Goal: Task Accomplishment & Management: Use online tool/utility

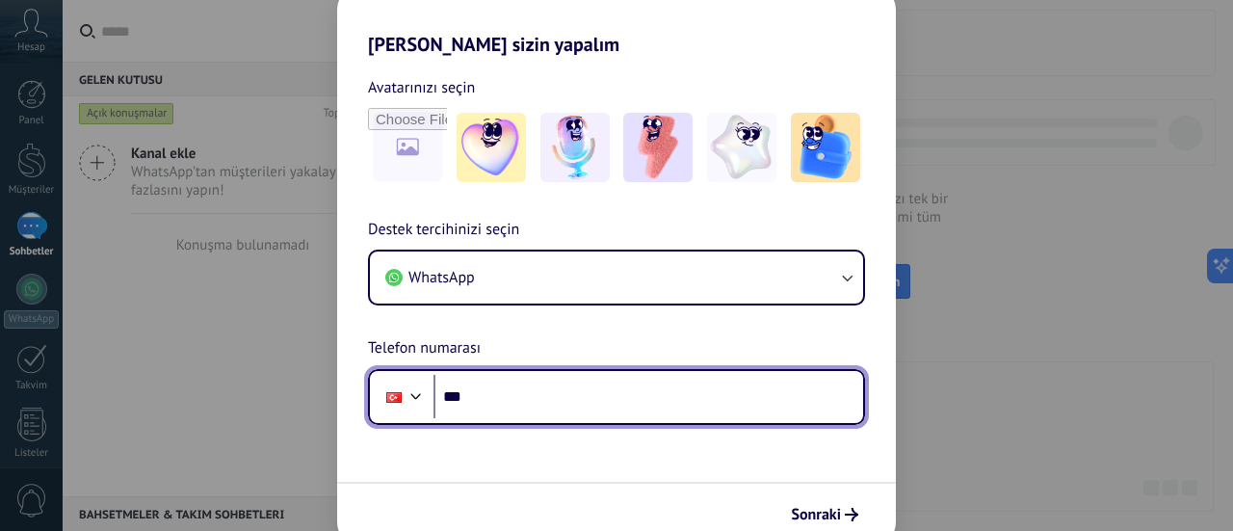
click at [518, 392] on input "***" at bounding box center [648, 397] width 430 height 44
type input "**********"
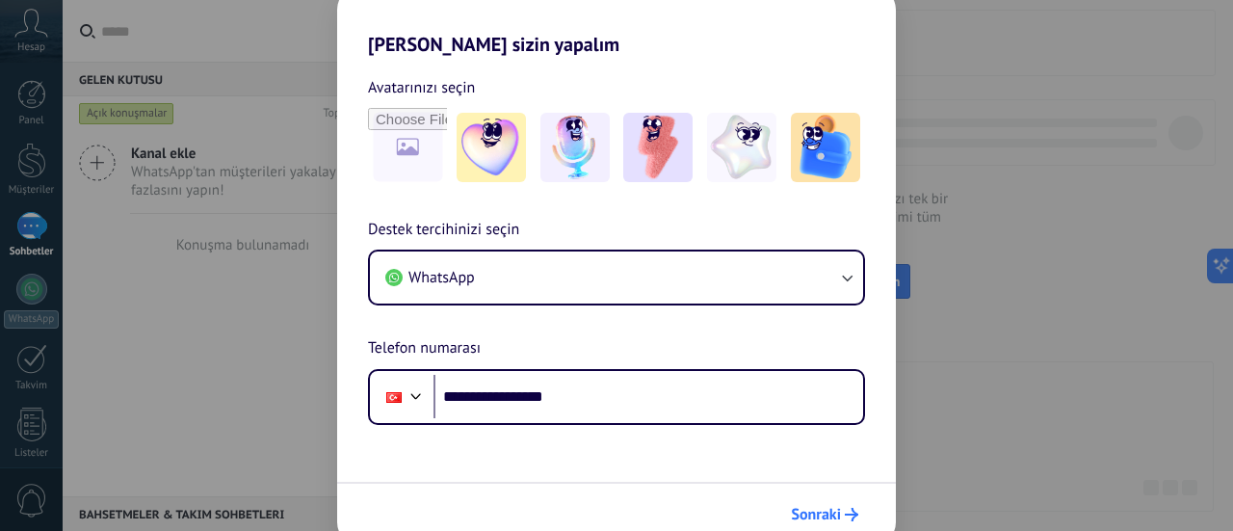
click at [838, 508] on span "Sonraki" at bounding box center [816, 514] width 50 height 13
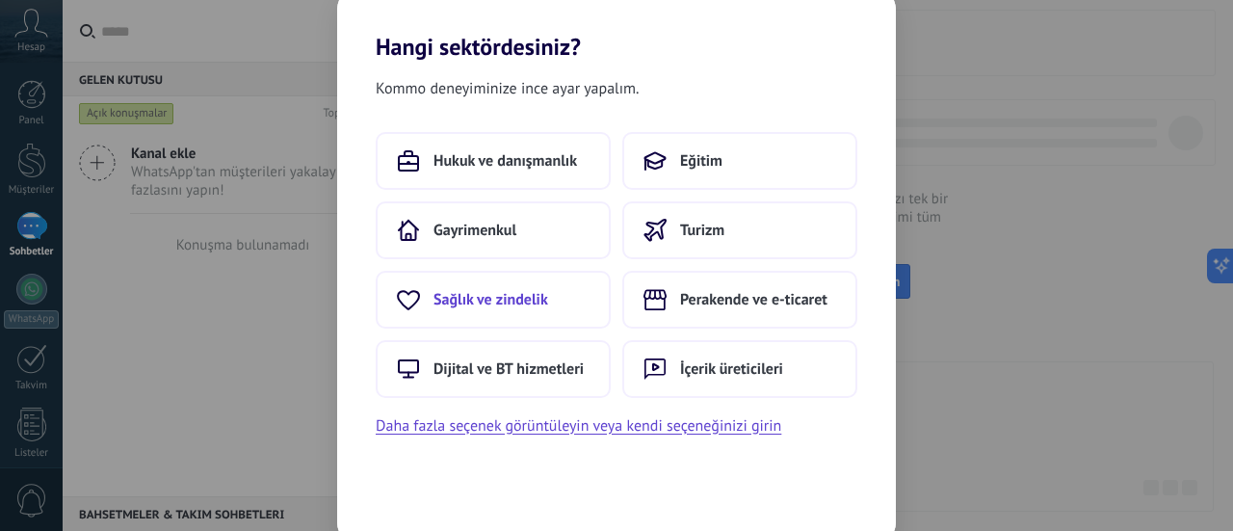
click at [537, 305] on span "Sağlık ve zindelik" at bounding box center [490, 299] width 115 height 19
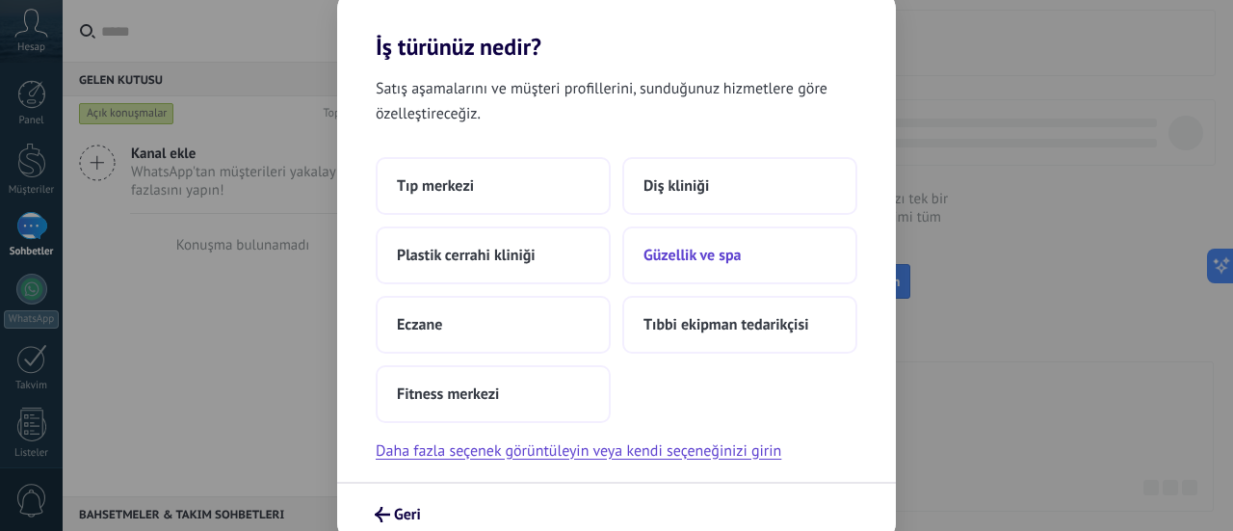
click at [693, 249] on span "Güzellik ve spa" at bounding box center [692, 255] width 98 height 19
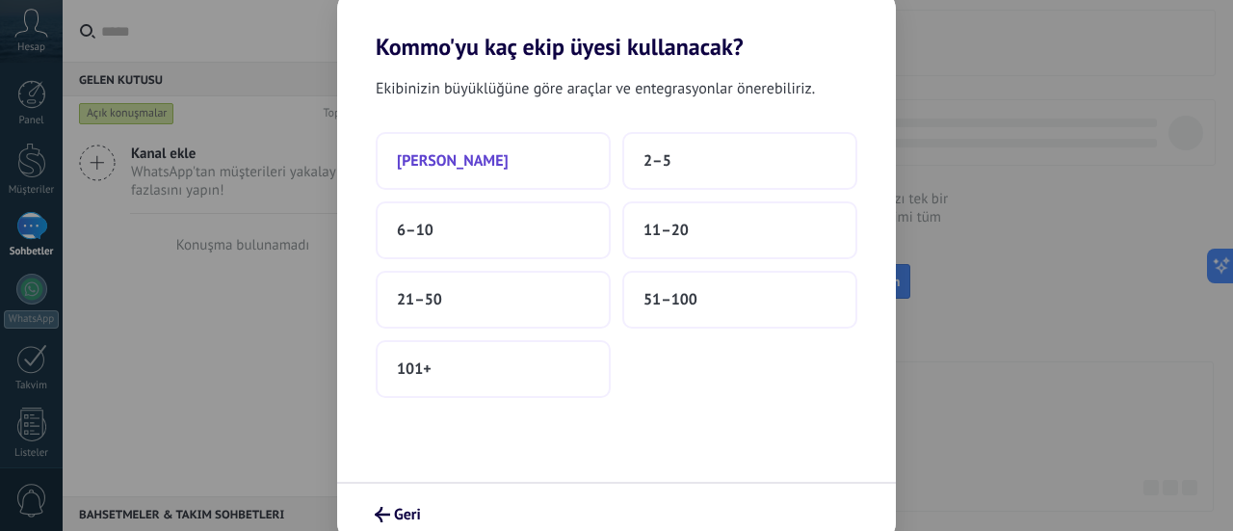
click at [497, 172] on button "[PERSON_NAME]" at bounding box center [493, 161] width 235 height 58
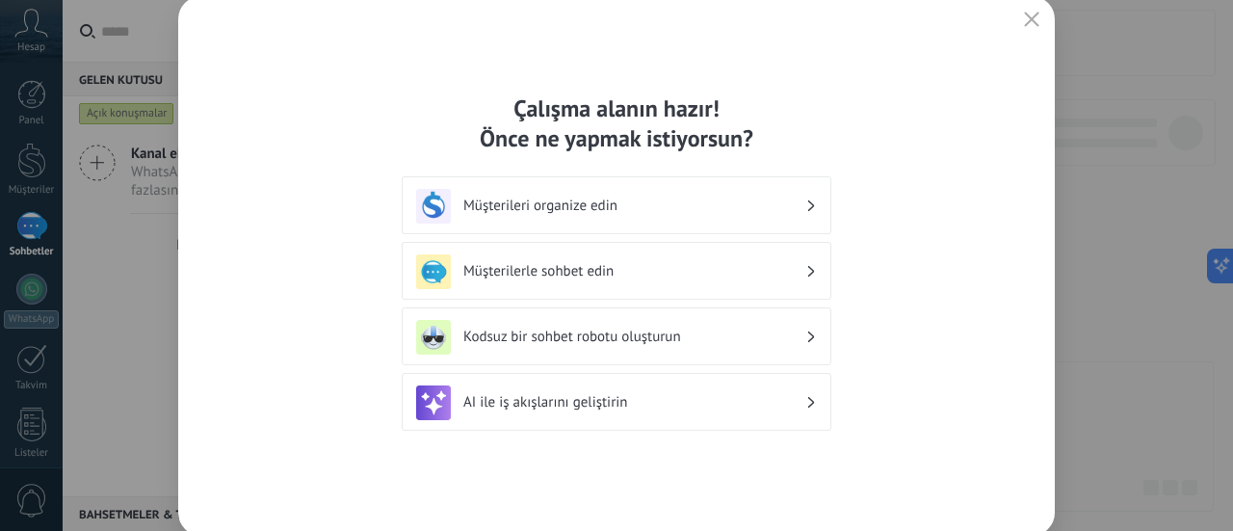
click at [720, 197] on h3 "Müşterileri organize edin" at bounding box center [634, 206] width 342 height 18
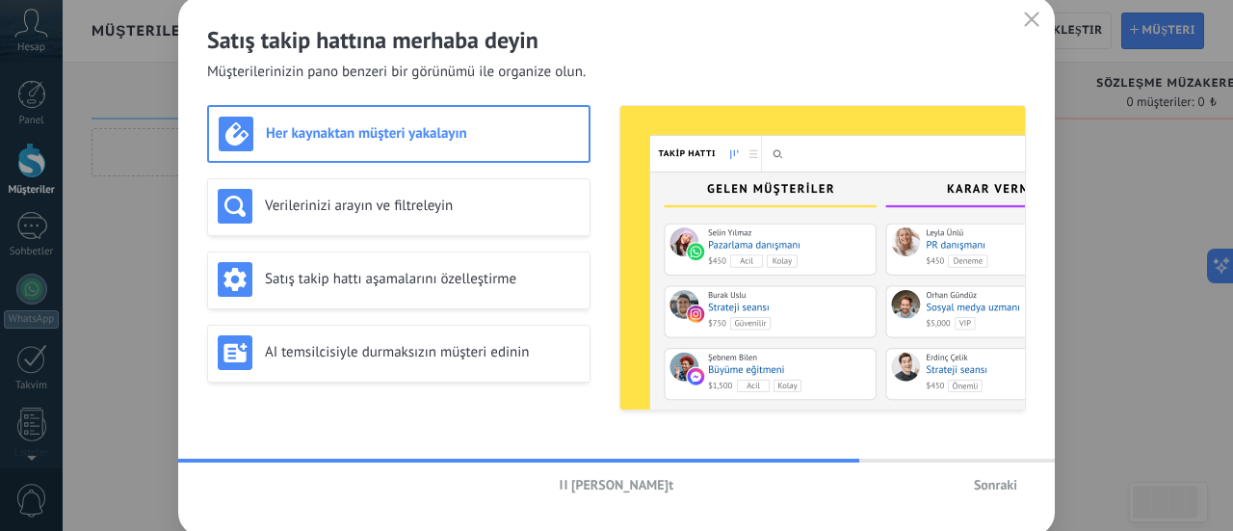
click at [1021, 13] on button "button" at bounding box center [1031, 20] width 25 height 27
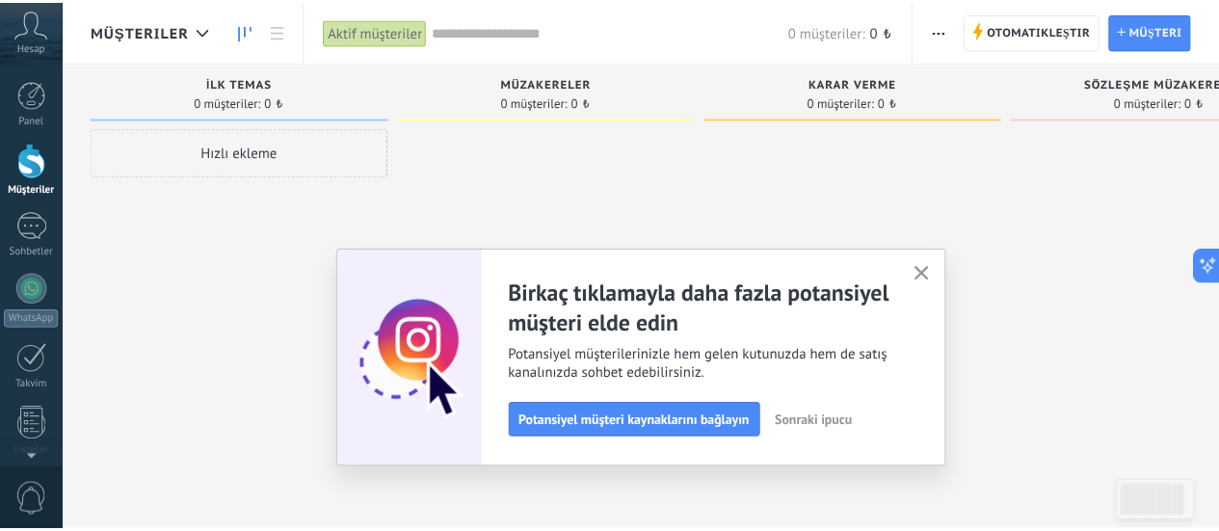
scroll to position [271, 0]
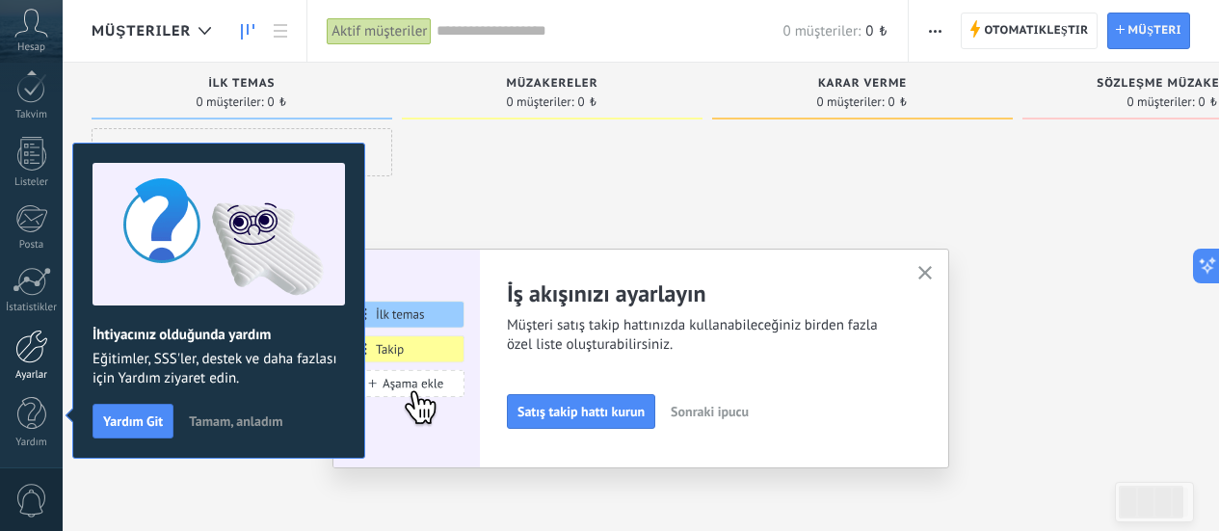
click at [39, 349] on div at bounding box center [31, 346] width 33 height 34
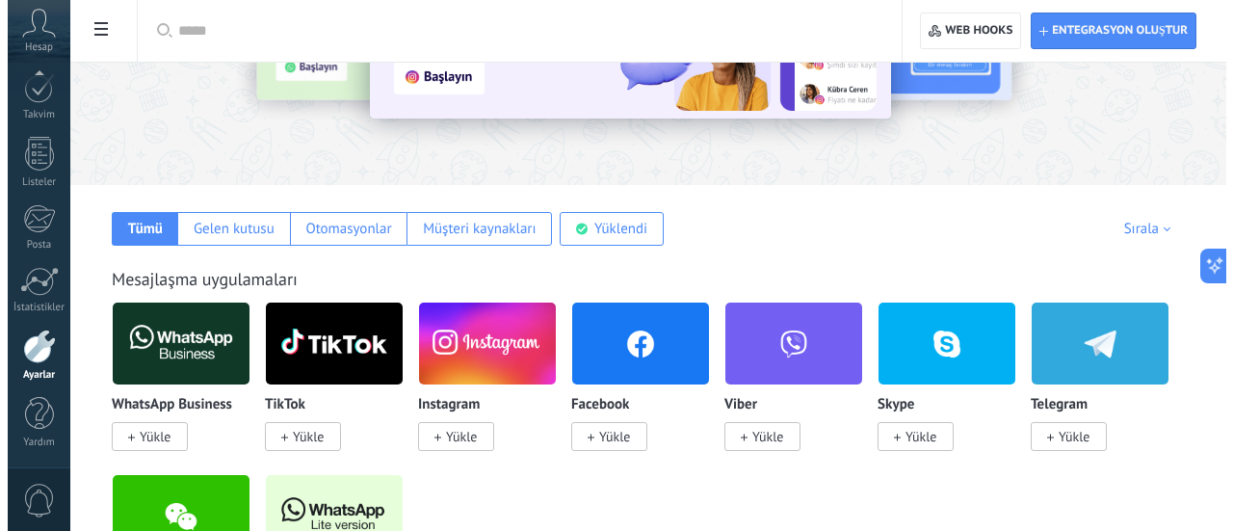
scroll to position [193, 0]
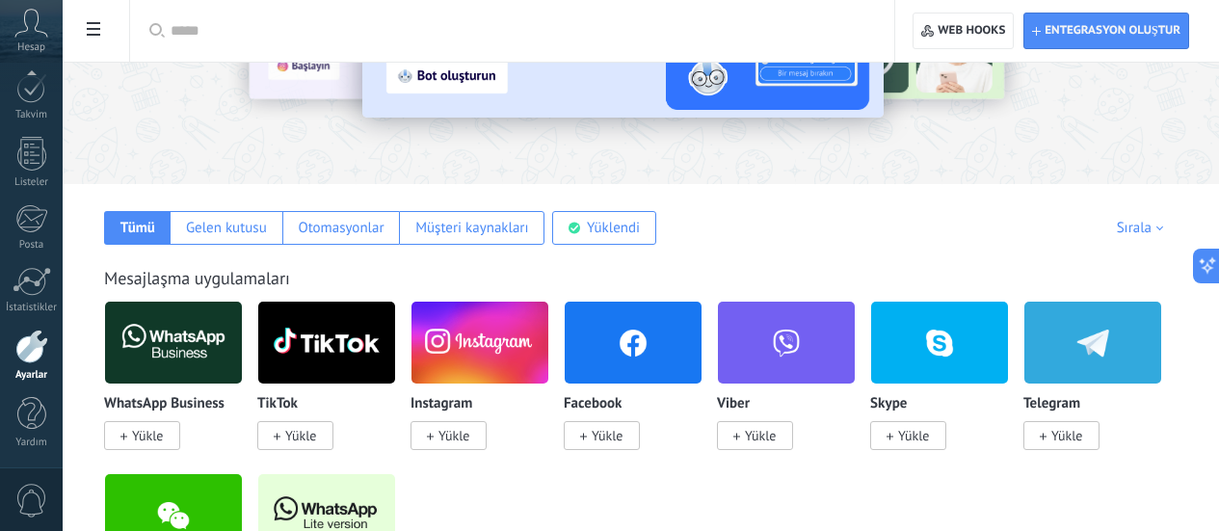
click at [163, 429] on span "Yükle" at bounding box center [147, 435] width 31 height 17
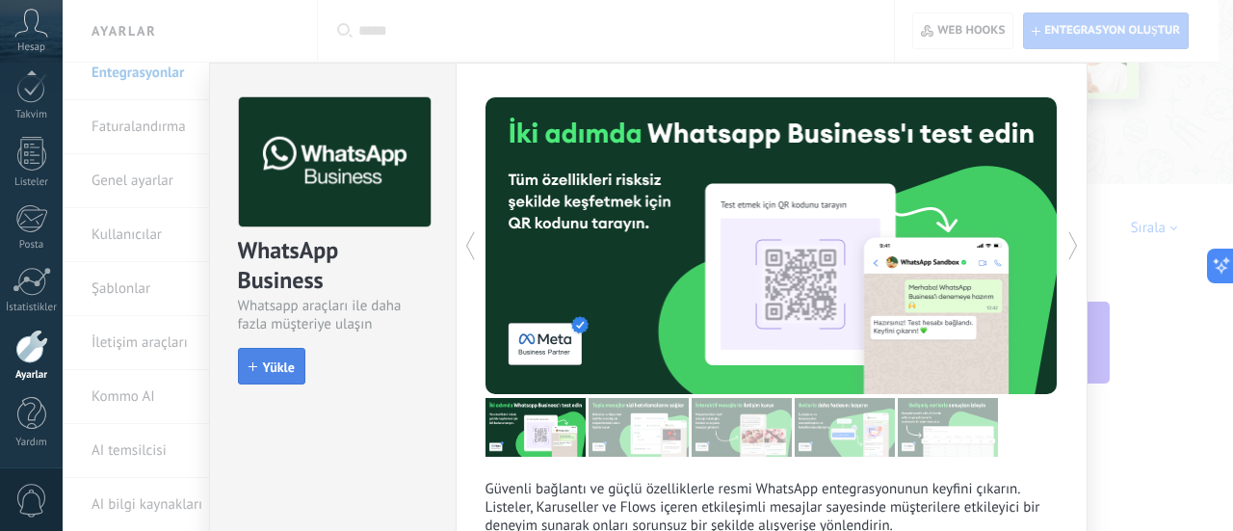
click at [272, 360] on span "Yükle" at bounding box center [279, 366] width 32 height 13
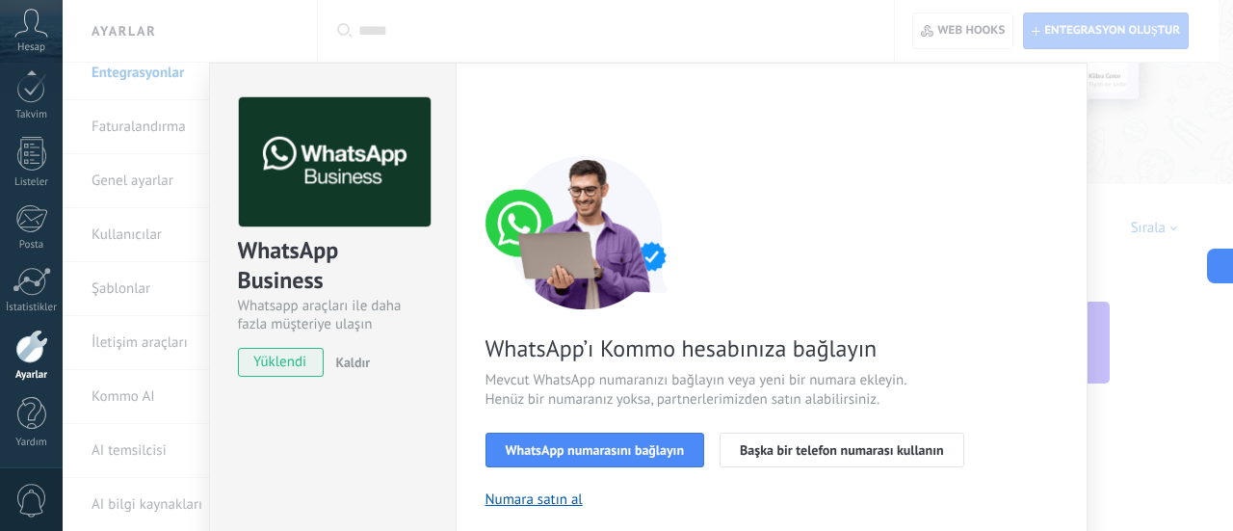
scroll to position [96, 0]
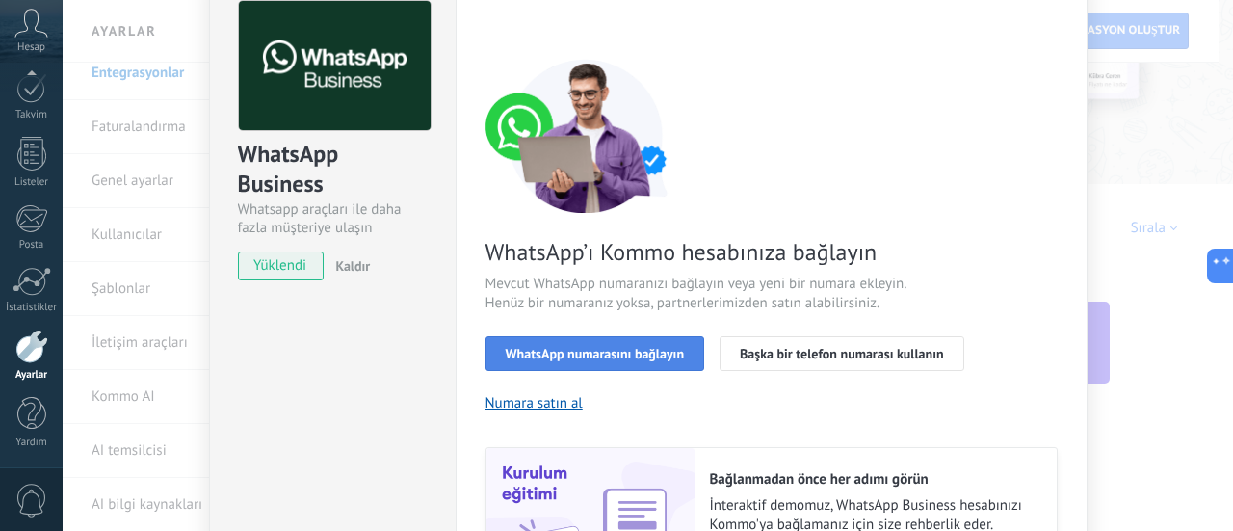
click at [659, 354] on span "WhatsApp numarasını bağlayın" at bounding box center [595, 353] width 179 height 13
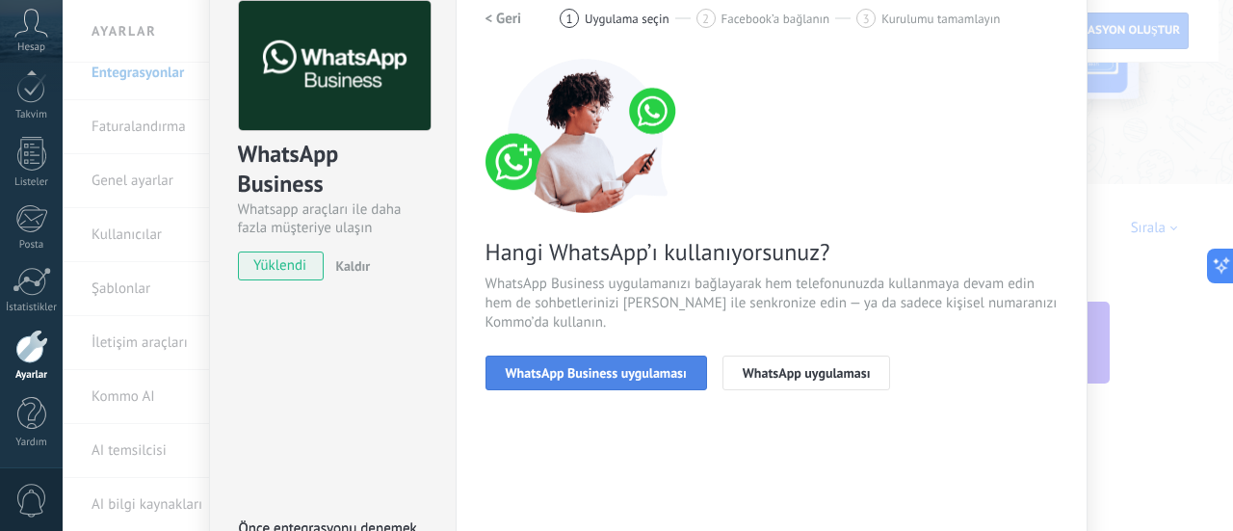
click at [629, 376] on span "WhatsApp Business uygulaması" at bounding box center [596, 372] width 181 height 13
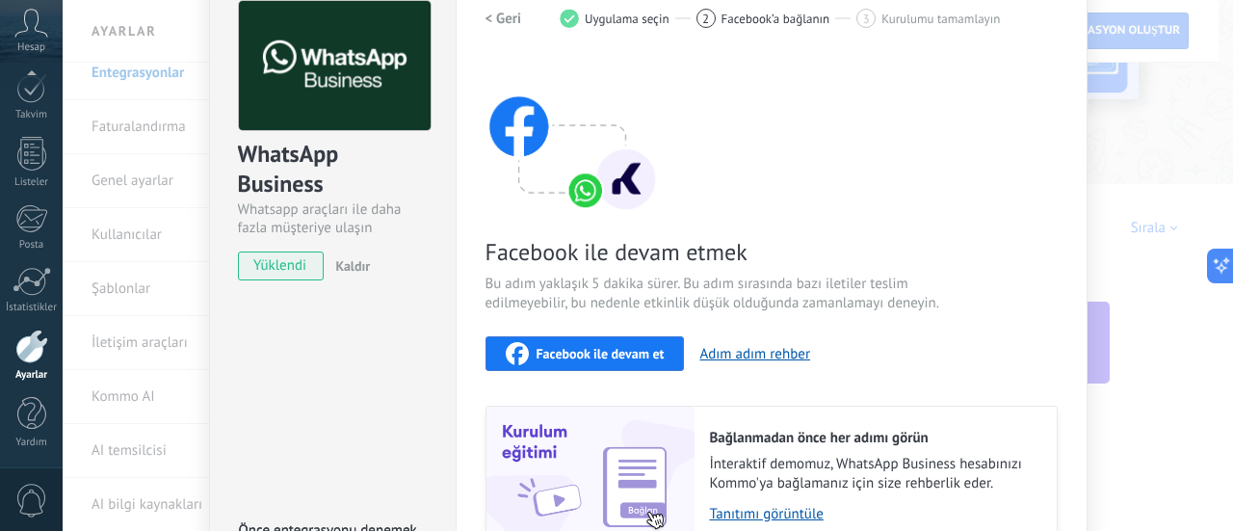
click at [609, 358] on span "Facebook ile devam et" at bounding box center [601, 353] width 128 height 13
